Goal: Task Accomplishment & Management: Use online tool/utility

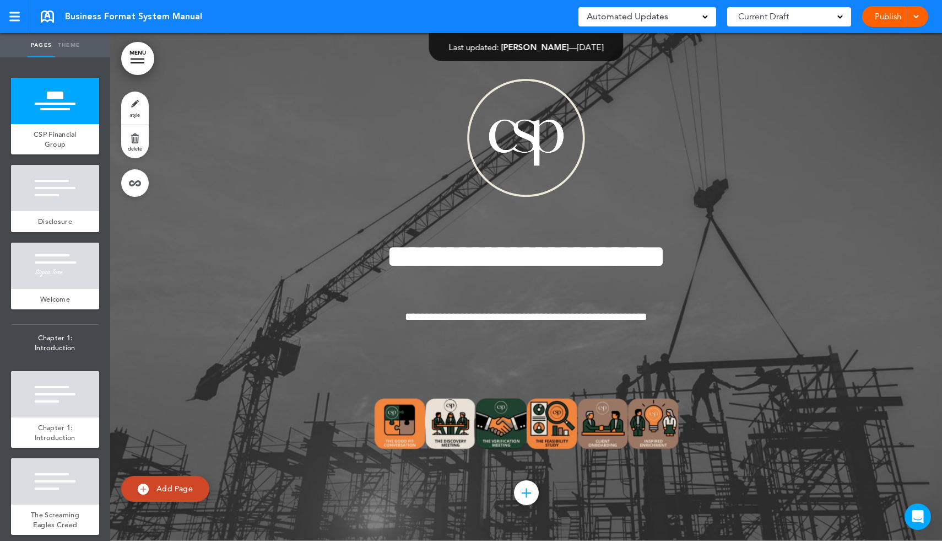
click at [734, 15] on div "Current Draft" at bounding box center [789, 16] width 124 height 19
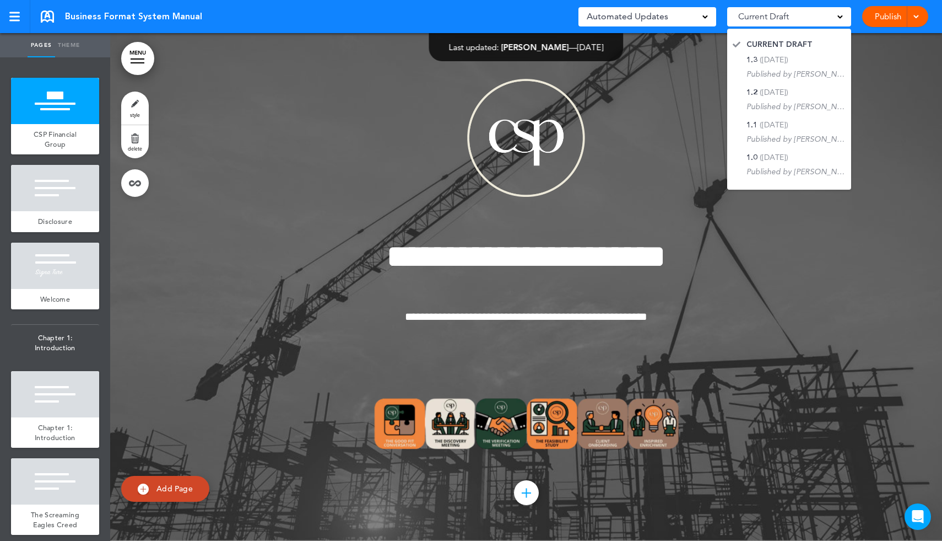
click at [648, 122] on div "**********" at bounding box center [526, 286] width 551 height 498
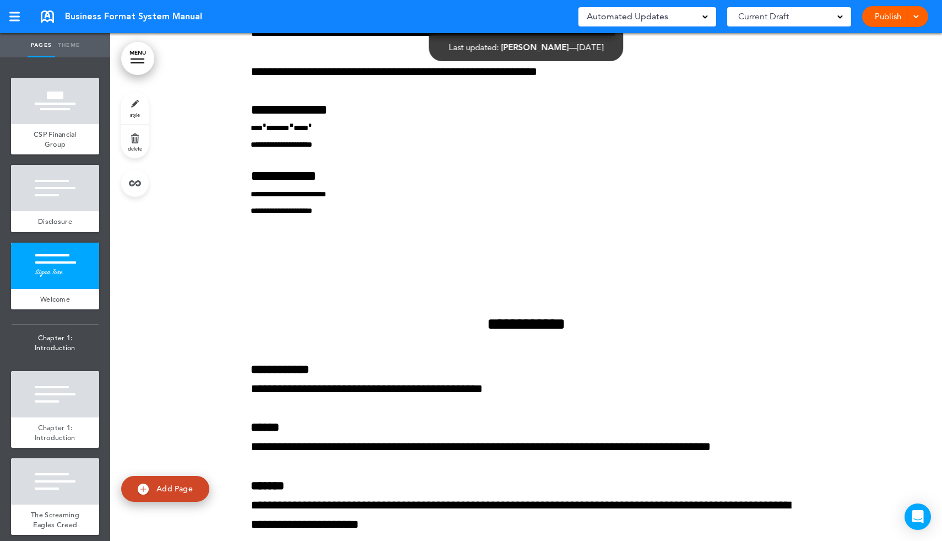
scroll to position [2146, 0]
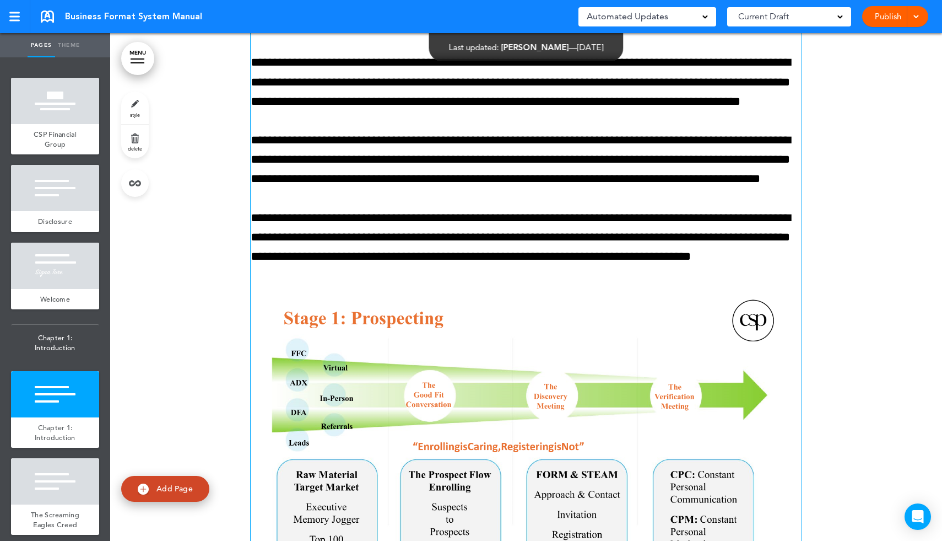
scroll to position [3255, 0]
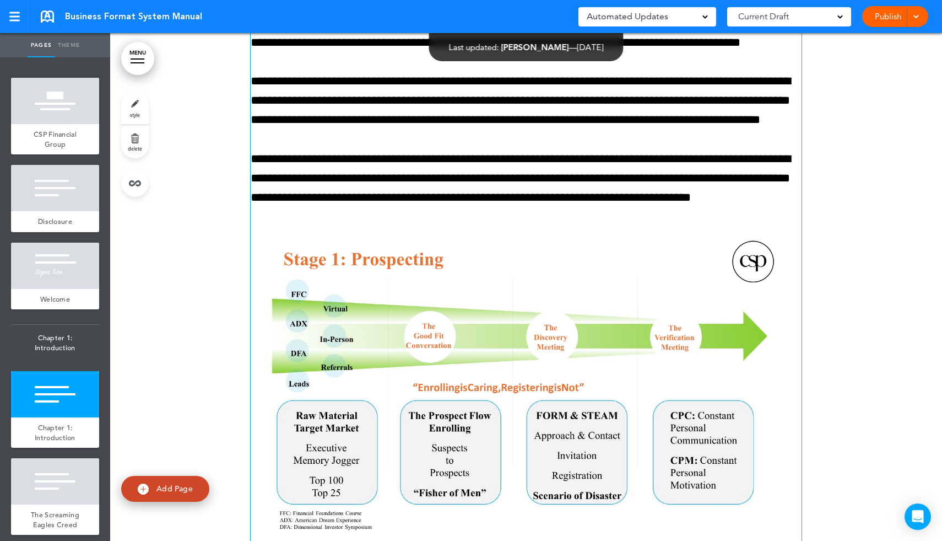
click at [479, 320] on img at bounding box center [526, 378] width 551 height 304
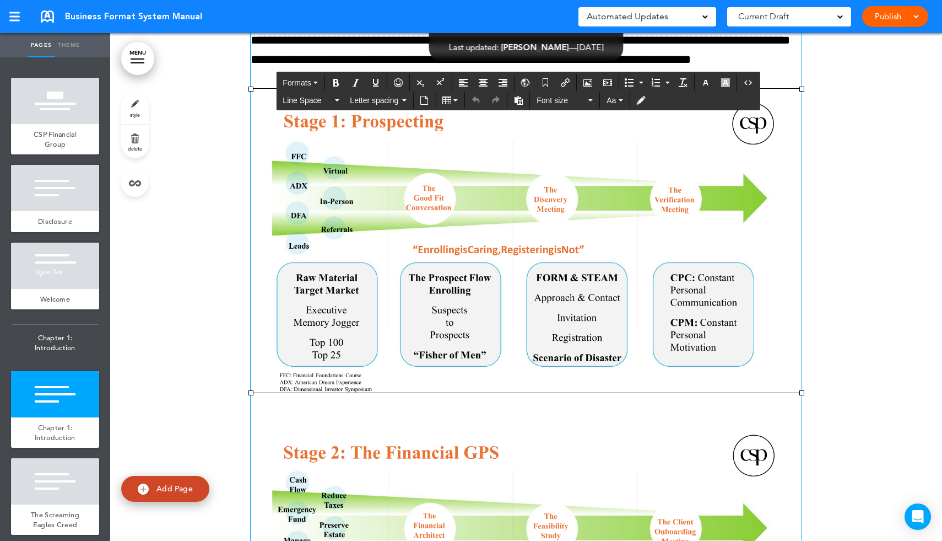
scroll to position [3305, 0]
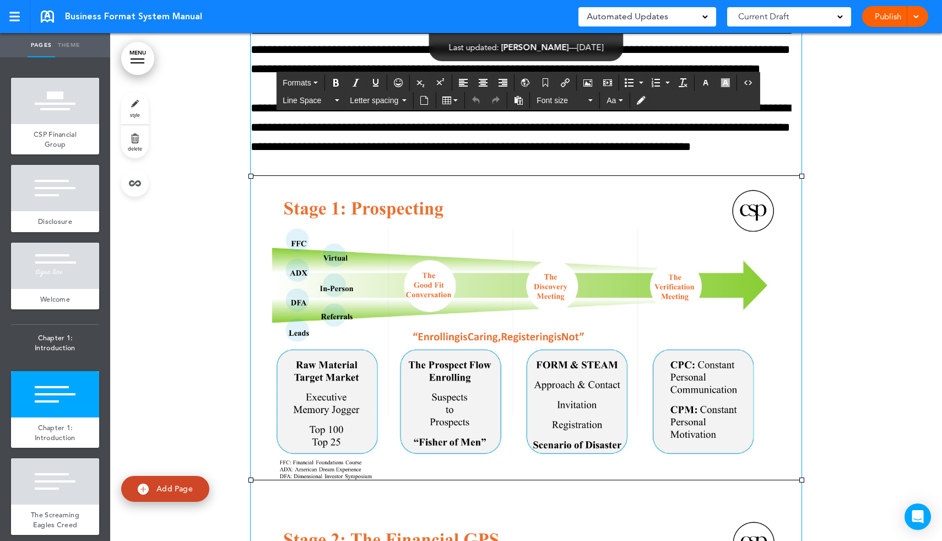
click at [625, 242] on img at bounding box center [526, 328] width 551 height 304
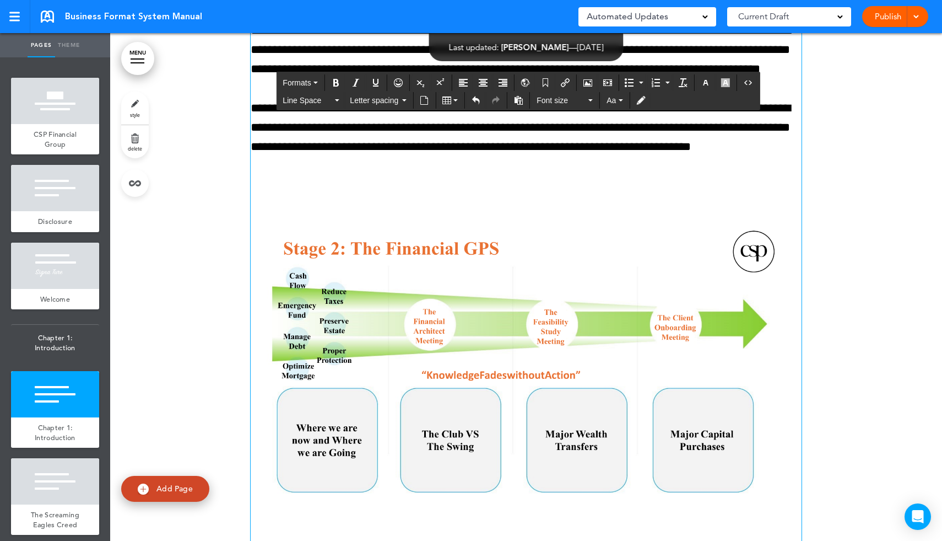
click at [588, 282] on img at bounding box center [526, 366] width 551 height 304
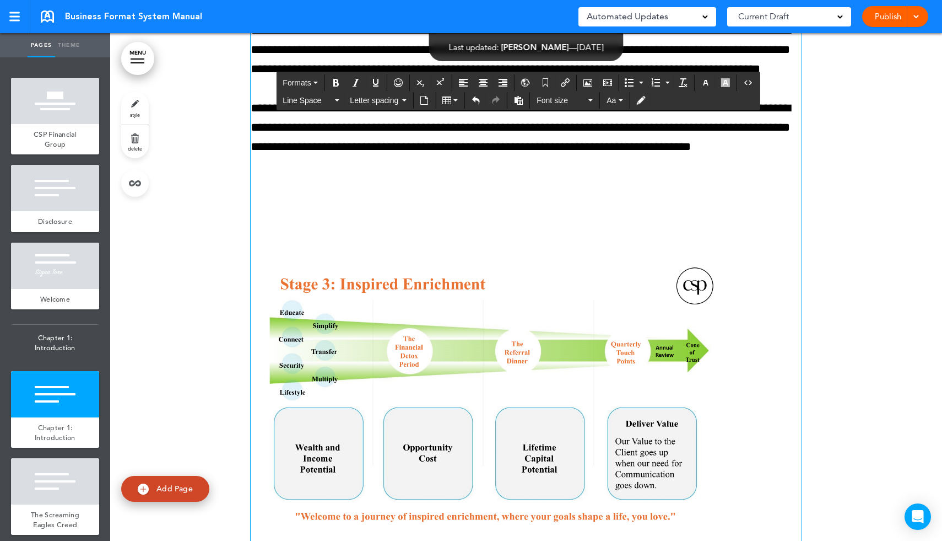
click at [535, 356] on img at bounding box center [526, 387] width 551 height 269
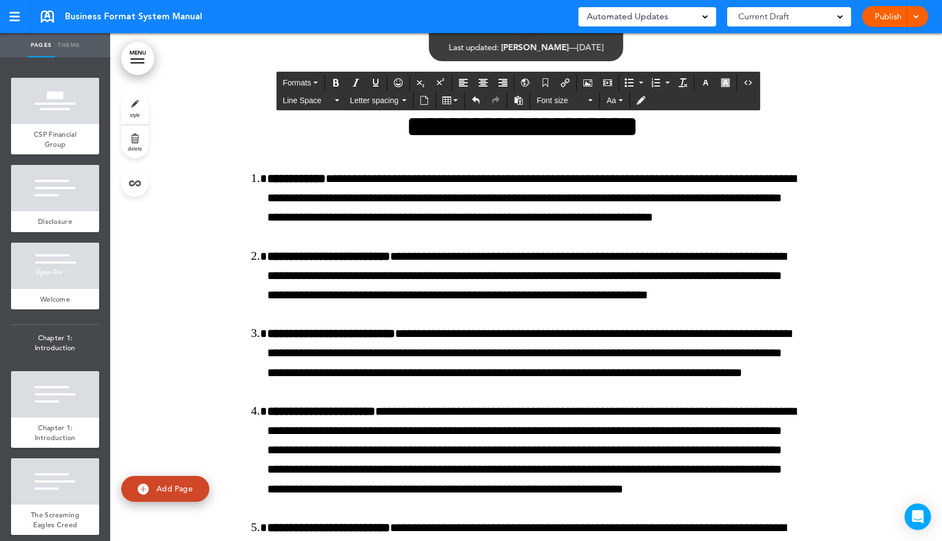
scroll to position [6905, 0]
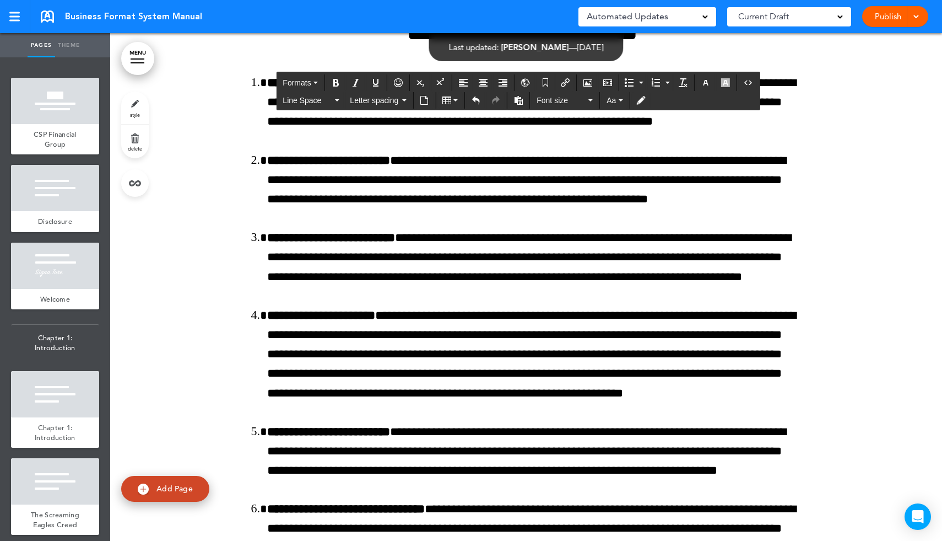
click at [819, 10] on div "Current Draft" at bounding box center [789, 16] width 124 height 19
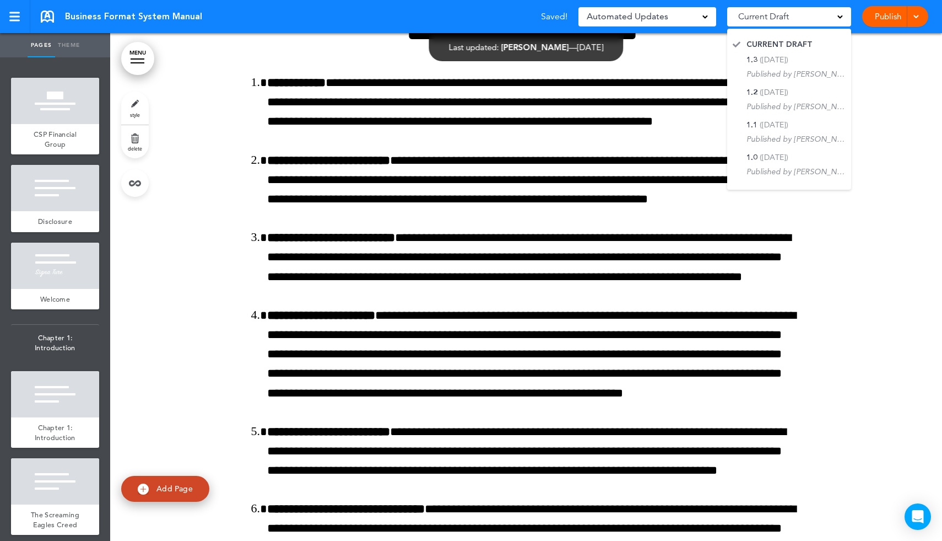
click at [878, 87] on div at bounding box center [526, 474] width 832 height 1001
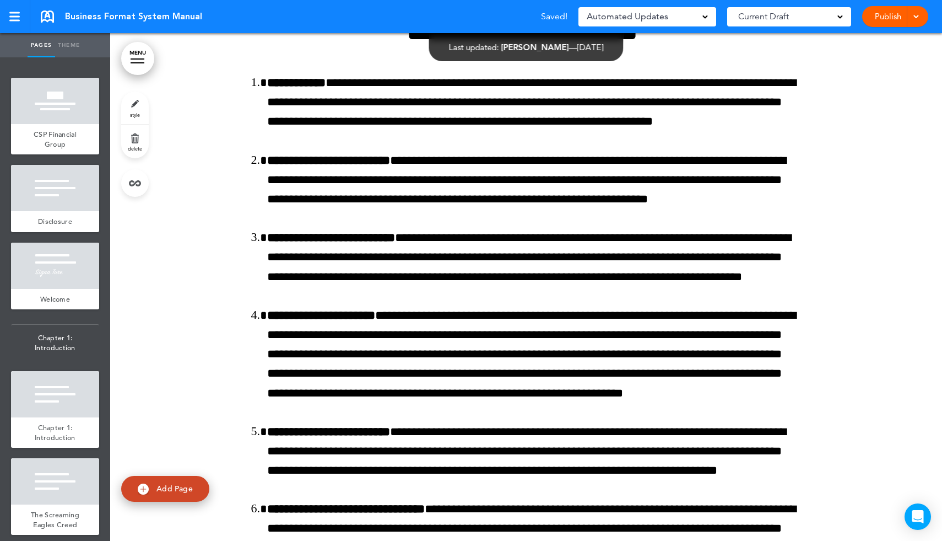
click at [47, 15] on link at bounding box center [47, 16] width 13 height 12
